Goal: Task Accomplishment & Management: Manage account settings

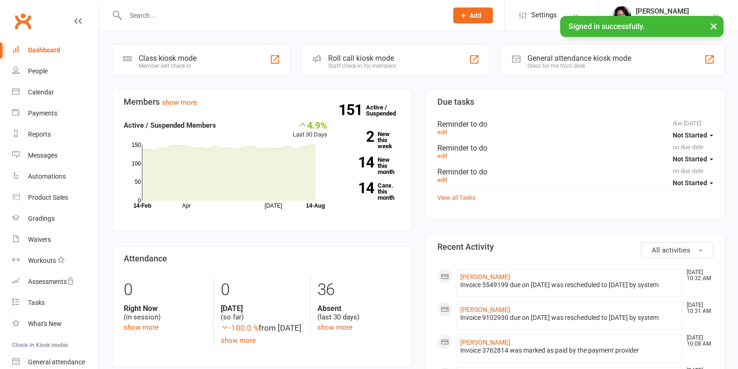
click at [185, 16] on input "text" at bounding box center [282, 15] width 319 height 13
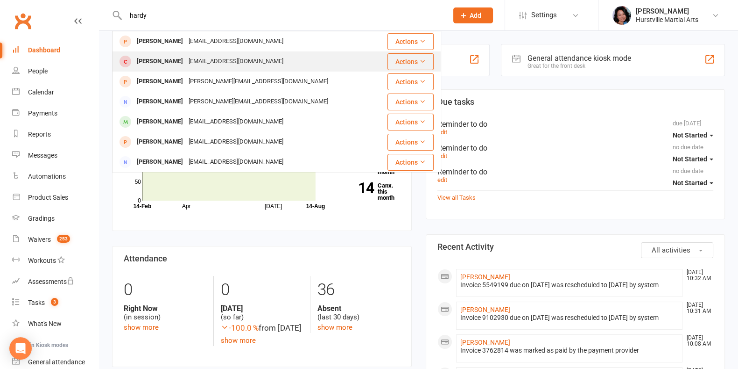
type input "hardy"
click at [186, 59] on div "[EMAIL_ADDRESS][DOMAIN_NAME]" at bounding box center [236, 62] width 100 height 14
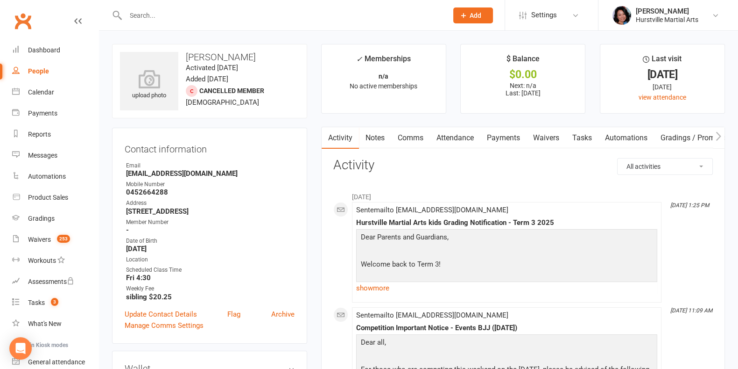
click at [371, 141] on link "Notes" at bounding box center [375, 137] width 32 height 21
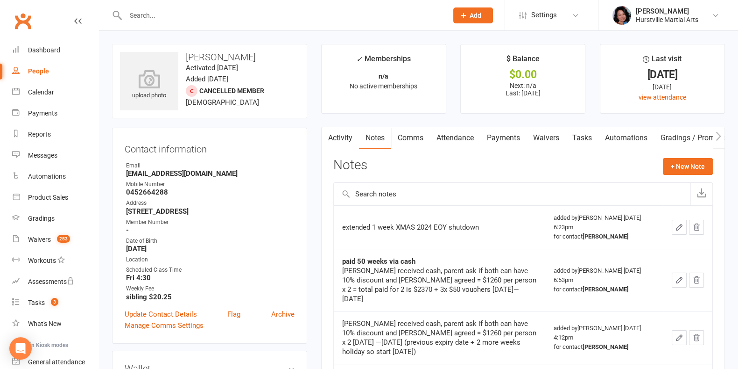
click at [680, 176] on div "Notes + New Note" at bounding box center [524, 170] width 380 height 24
click at [681, 172] on button "+ New Note" at bounding box center [688, 166] width 50 height 17
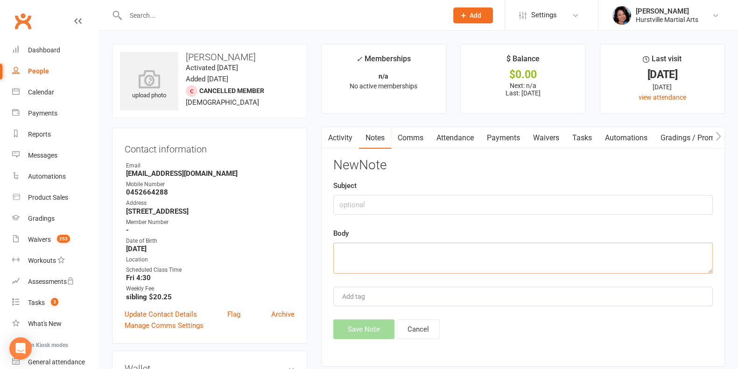
click at [473, 251] on textarea at bounding box center [524, 257] width 380 height 31
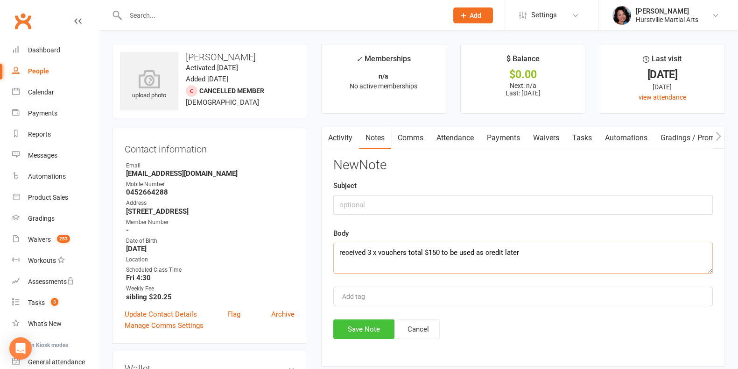
type textarea "received 3 x vouchers total $150 to be used as credit later"
click at [365, 332] on button "Save Note" at bounding box center [364, 329] width 61 height 20
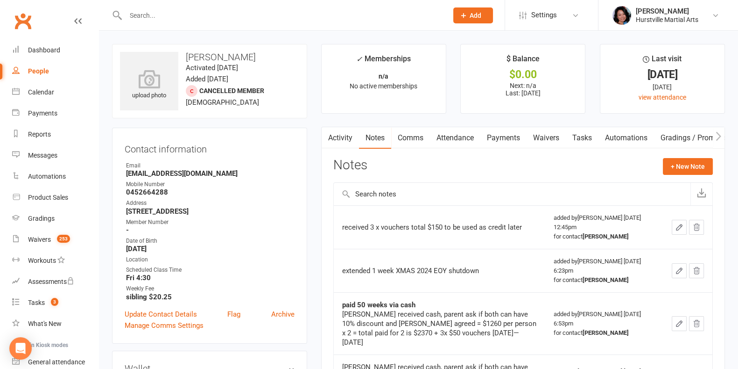
click at [183, 18] on input "text" at bounding box center [282, 15] width 319 height 13
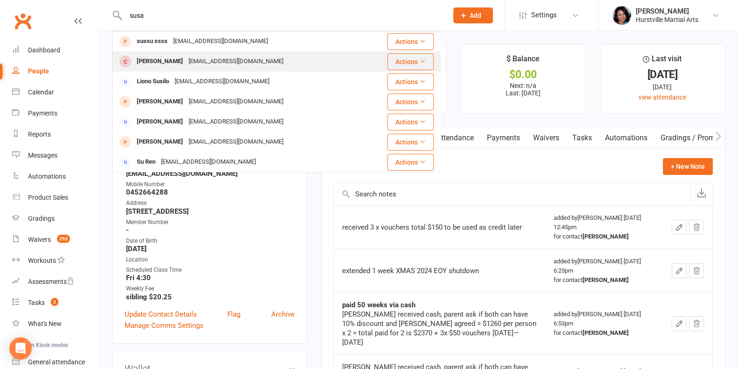
type input "susa"
click at [234, 66] on div "[EMAIL_ADDRESS][DOMAIN_NAME]" at bounding box center [236, 62] width 100 height 14
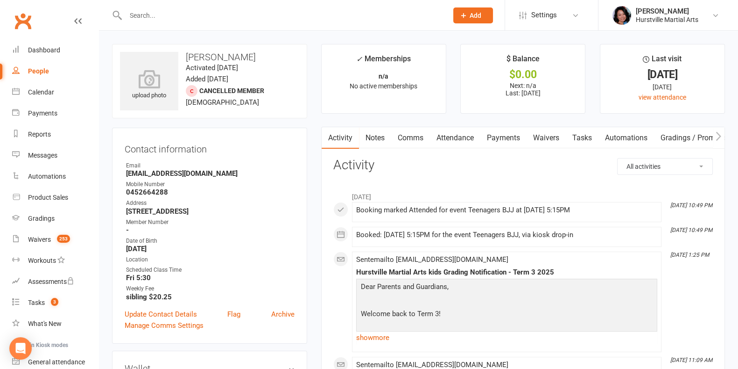
click at [376, 133] on link "Notes" at bounding box center [375, 137] width 32 height 21
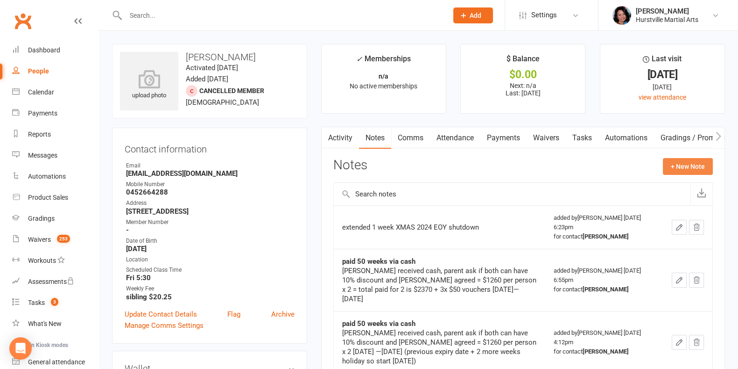
click at [694, 165] on button "+ New Note" at bounding box center [688, 166] width 50 height 17
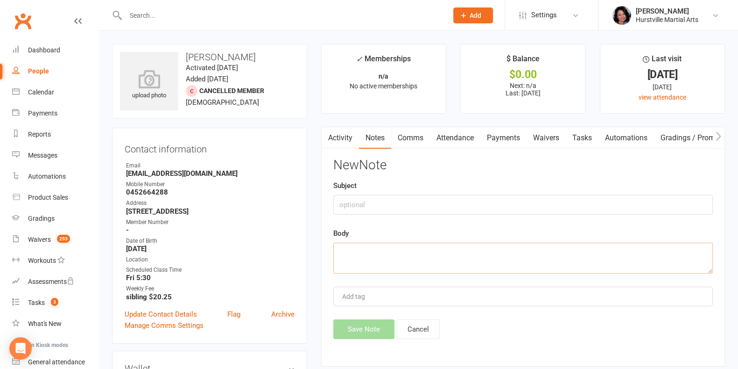
click at [393, 263] on textarea at bounding box center [524, 257] width 380 height 31
paste textarea "received 3 x vouchers total $150 to be used as credit later"
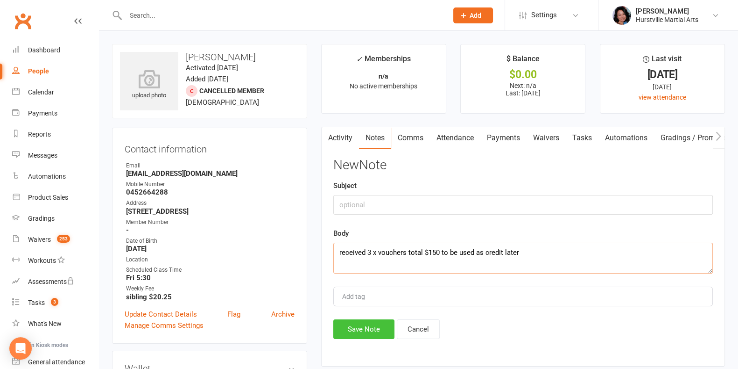
type textarea "received 3 x vouchers total $150 to be used as credit later"
click at [361, 328] on button "Save Note" at bounding box center [364, 329] width 61 height 20
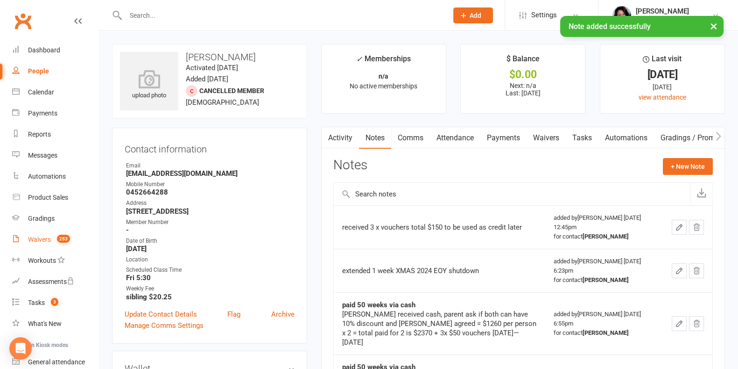
click at [44, 241] on div "Waivers" at bounding box center [39, 238] width 23 height 7
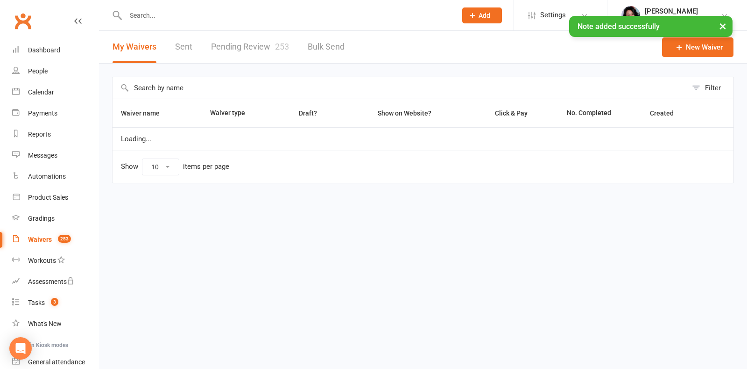
select select "25"
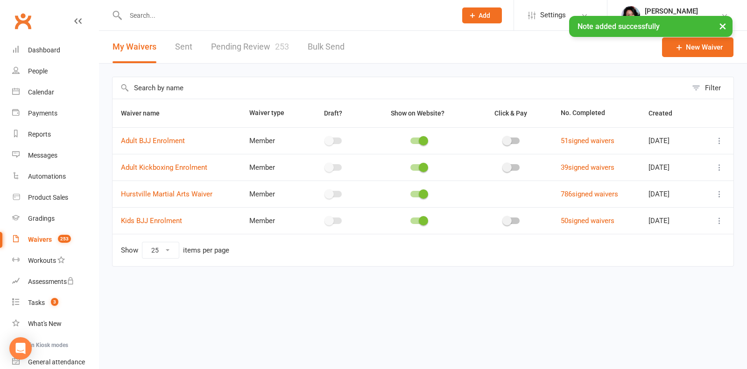
click at [249, 49] on link "Pending Review 253" at bounding box center [250, 47] width 78 height 32
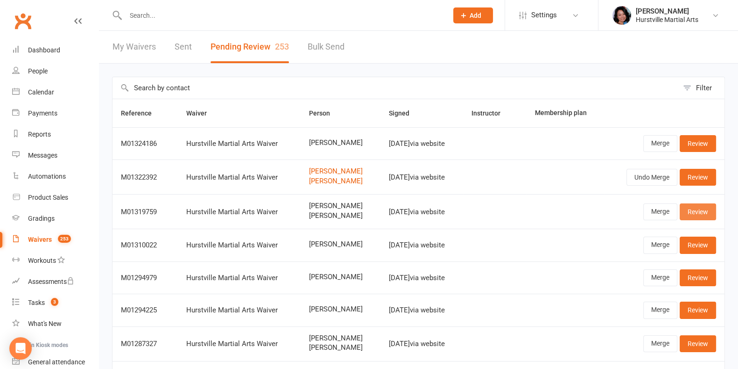
click at [704, 210] on link "Review" at bounding box center [698, 211] width 36 height 17
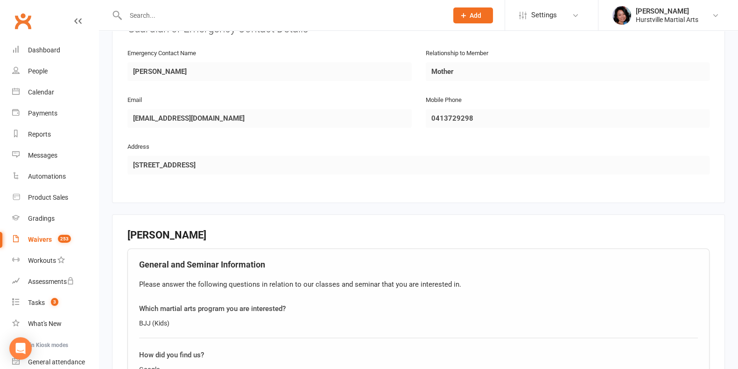
scroll to position [1157, 0]
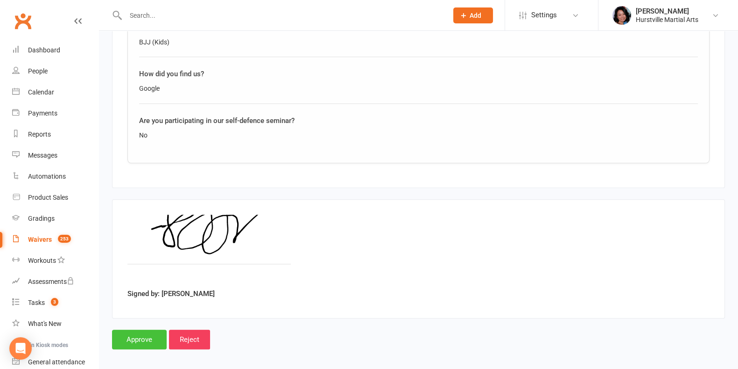
click at [134, 329] on input "Approve" at bounding box center [139, 339] width 55 height 20
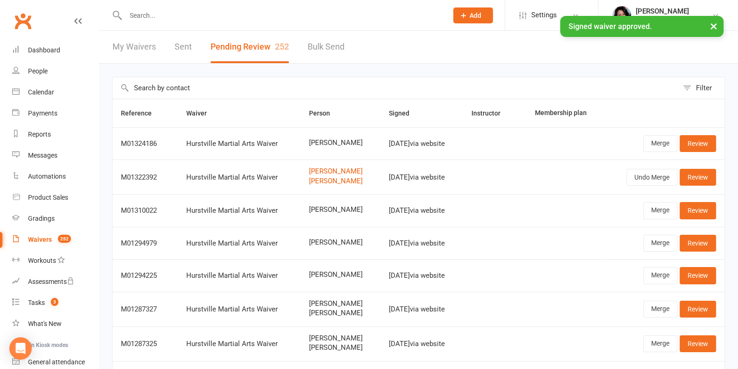
click at [46, 235] on div "Waivers" at bounding box center [40, 238] width 24 height 7
select select "25"
